Goal: Task Accomplishment & Management: Manage account settings

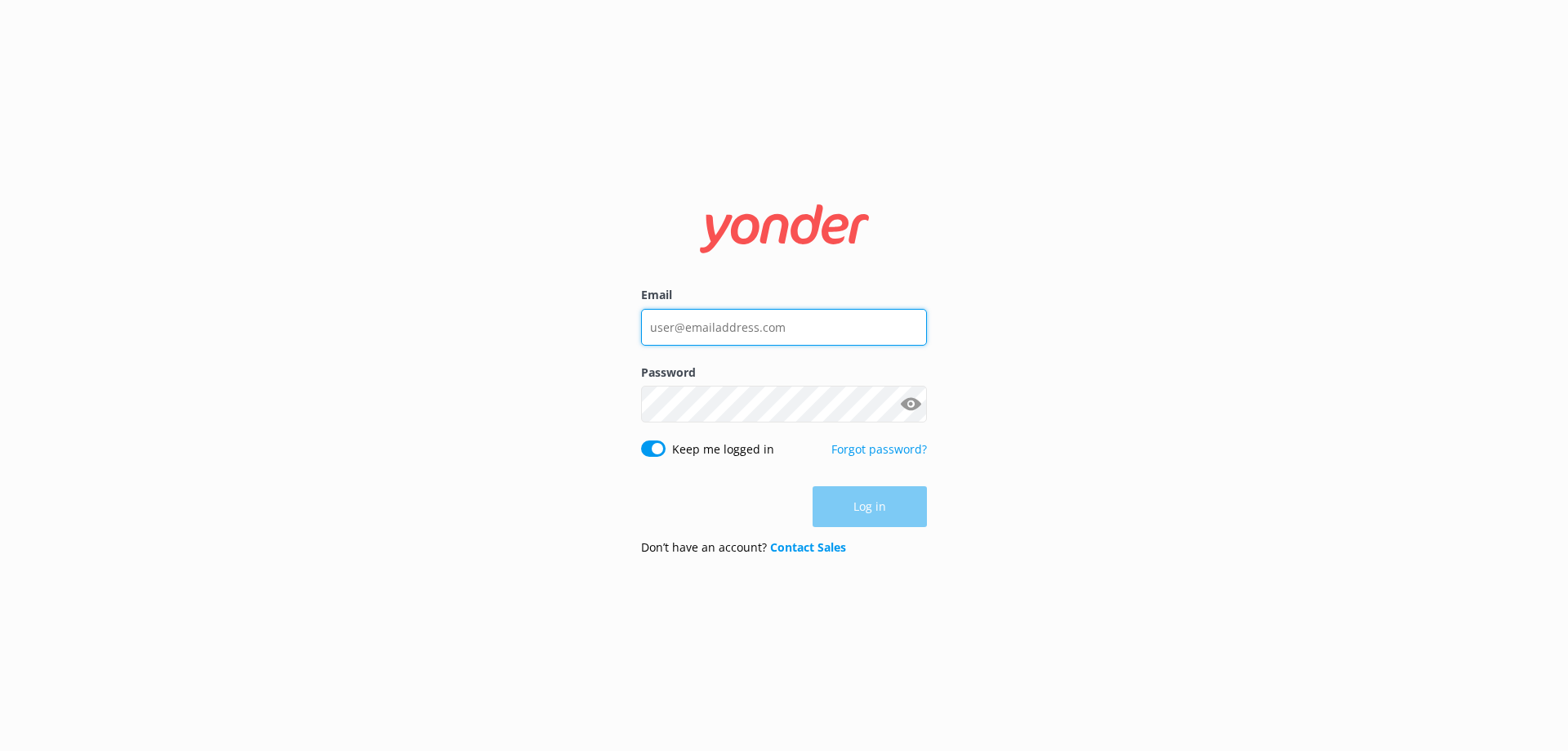
type input "[EMAIL_ADDRESS][DOMAIN_NAME]"
click at [874, 518] on div "Log in" at bounding box center [784, 506] width 286 height 40
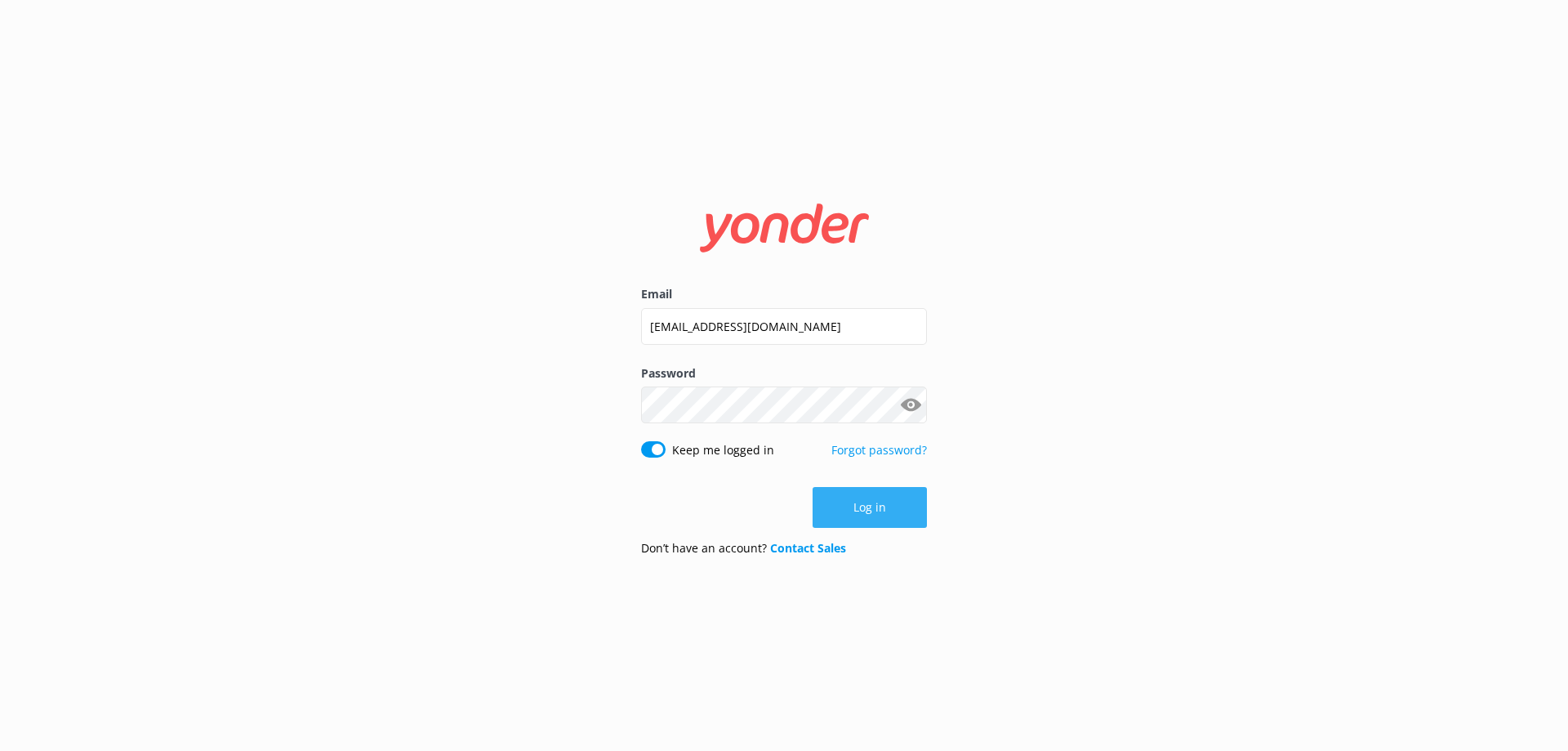
click at [858, 499] on button "Log in" at bounding box center [870, 507] width 114 height 40
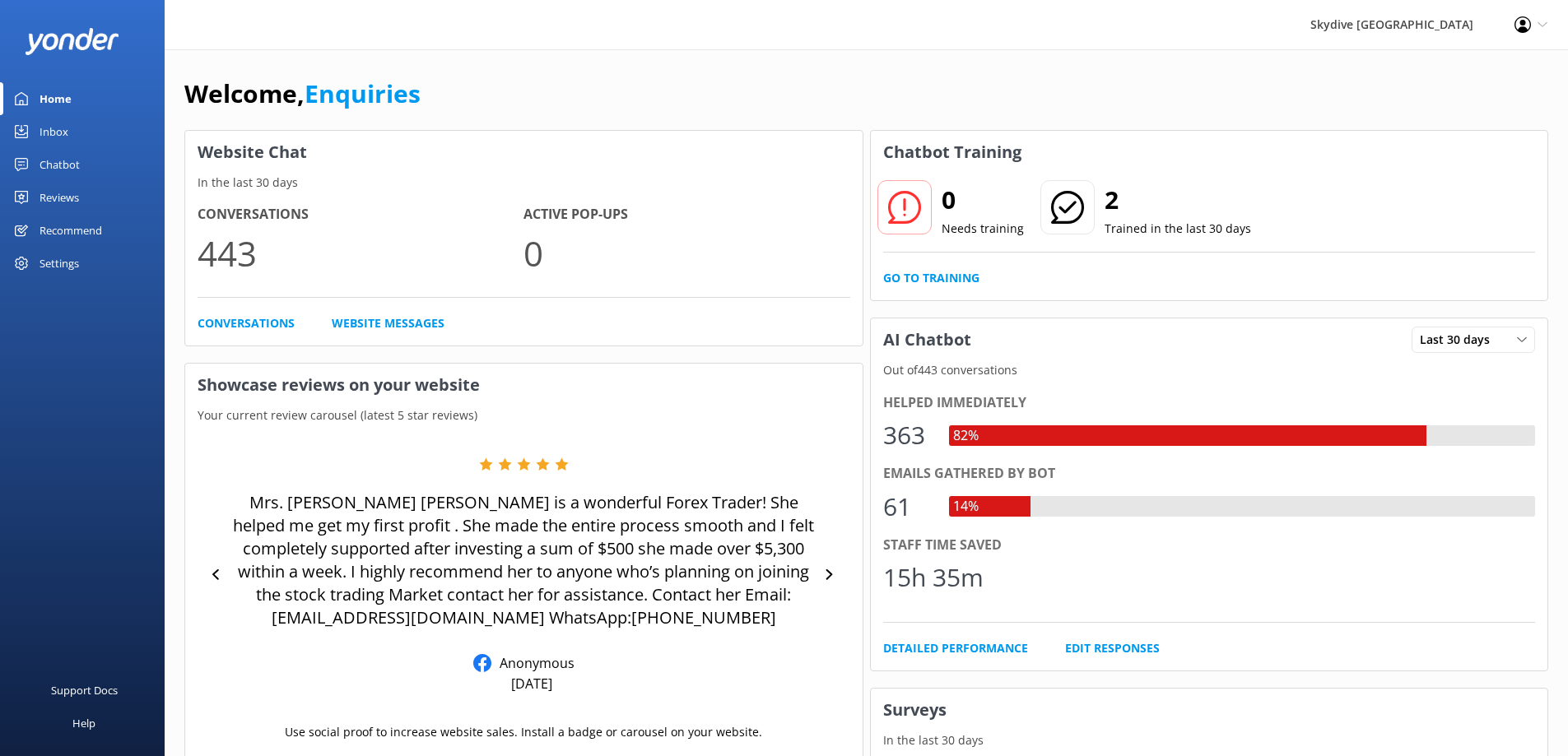
click at [54, 133] on div "Inbox" at bounding box center [54, 131] width 29 height 33
